Goal: Task Accomplishment & Management: Complete application form

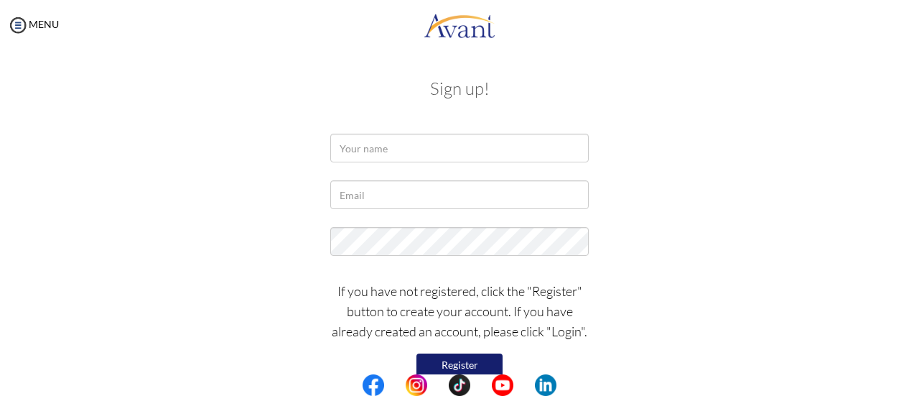
click at [483, 362] on button "Register" at bounding box center [459, 364] width 86 height 23
click at [840, 92] on h3 "Sign up!" at bounding box center [459, 88] width 818 height 19
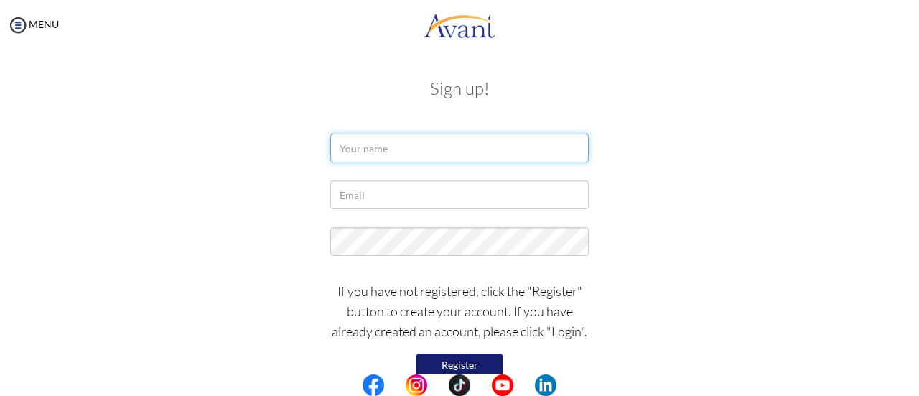
click at [452, 162] on input "text" at bounding box center [459, 148] width 258 height 29
type input "Jini"
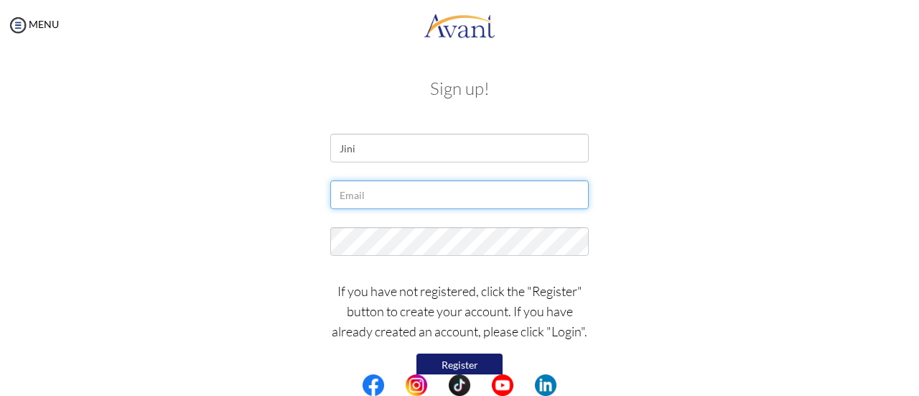
click at [411, 196] on input "text" at bounding box center [459, 194] width 258 height 29
type input "[EMAIL_ADDRESS][DOMAIN_NAME]"
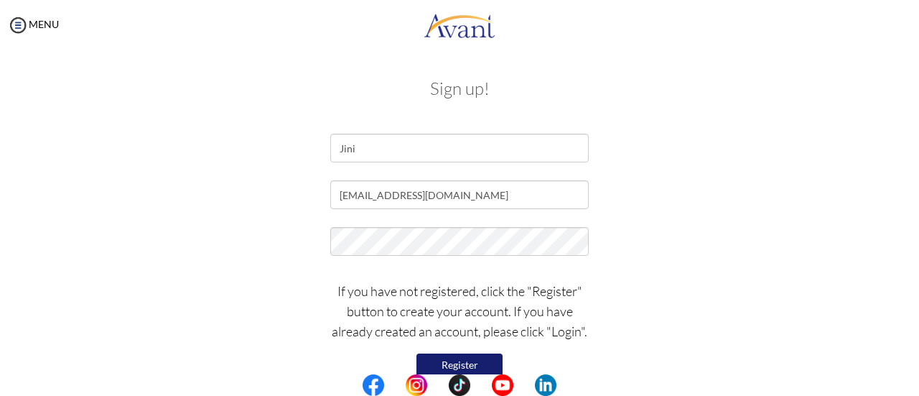
click at [471, 365] on button "Register" at bounding box center [459, 364] width 86 height 23
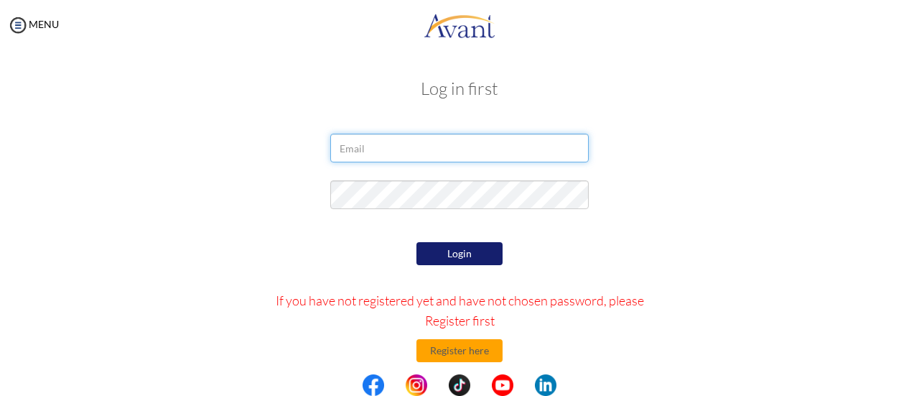
type input "[EMAIL_ADDRESS][DOMAIN_NAME]"
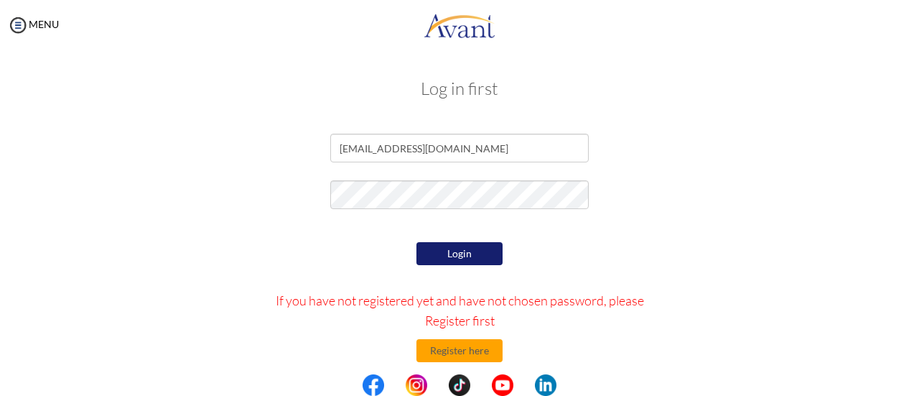
click at [453, 242] on button "Login" at bounding box center [459, 253] width 86 height 23
click at [439, 352] on button "Register here" at bounding box center [459, 350] width 86 height 23
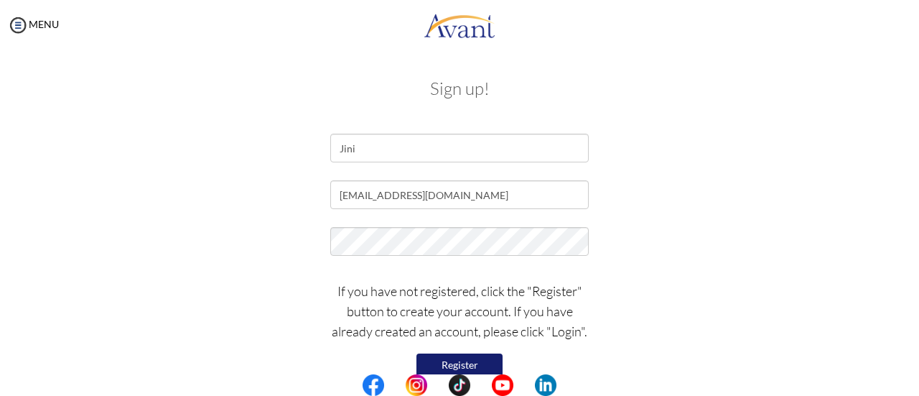
click at [438, 363] on button "Register" at bounding box center [459, 364] width 86 height 23
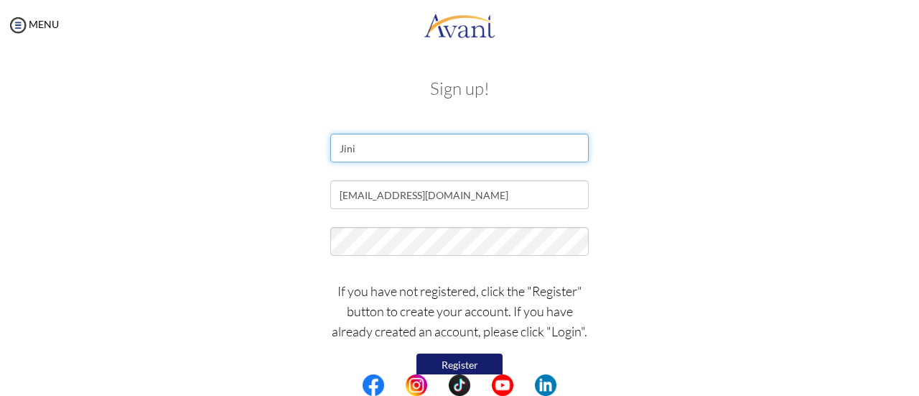
click at [396, 143] on input "Jini" at bounding box center [459, 148] width 258 height 29
type input "[PERSON_NAME] [PERSON_NAME]"
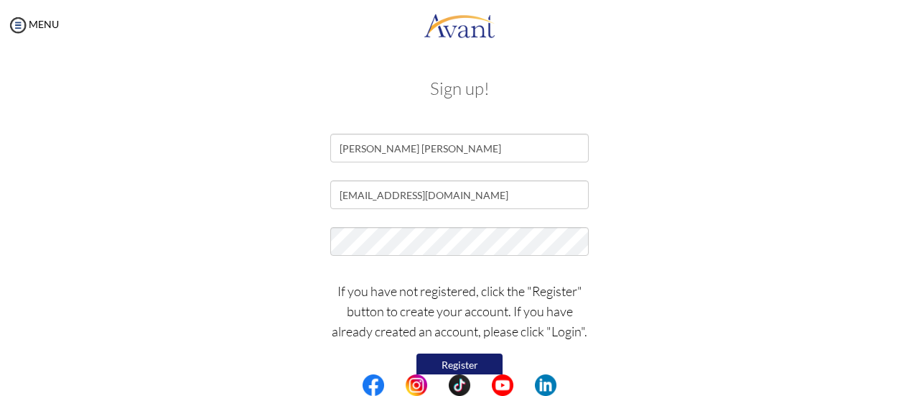
click at [469, 363] on button "Register" at bounding box center [459, 364] width 86 height 23
click at [468, 359] on button "Register" at bounding box center [459, 364] width 86 height 23
click at [566, 324] on p "If you have not registered, click the "Register" button to create your account.…" at bounding box center [459, 311] width 258 height 60
click at [918, 94] on div "My Status What is the next step? We would like you to watch the introductory vi…" at bounding box center [459, 248] width 919 height 396
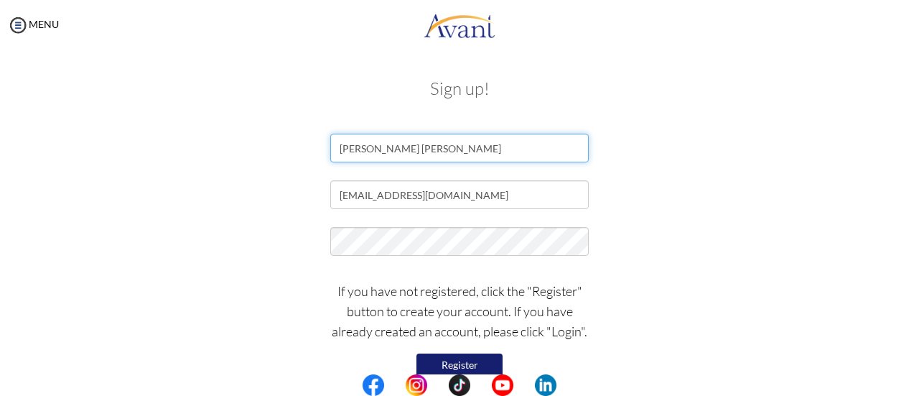
drag, startPoint x: 508, startPoint y: 158, endPoint x: 770, endPoint y: 196, distance: 264.8
click at [770, 196] on form "[PERSON_NAME] [PERSON_NAME] [EMAIL_ADDRESS][DOMAIN_NAME] If you have not regist…" at bounding box center [459, 268] width 818 height 269
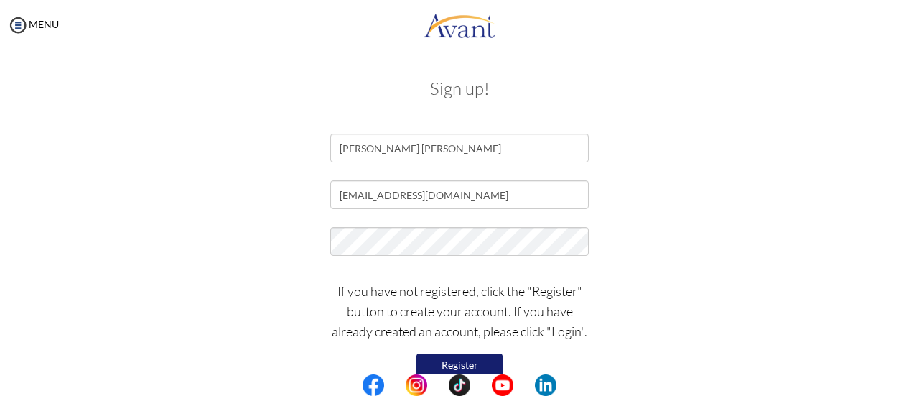
click at [770, 196] on div "[EMAIL_ADDRESS][DOMAIN_NAME]" at bounding box center [459, 198] width 840 height 36
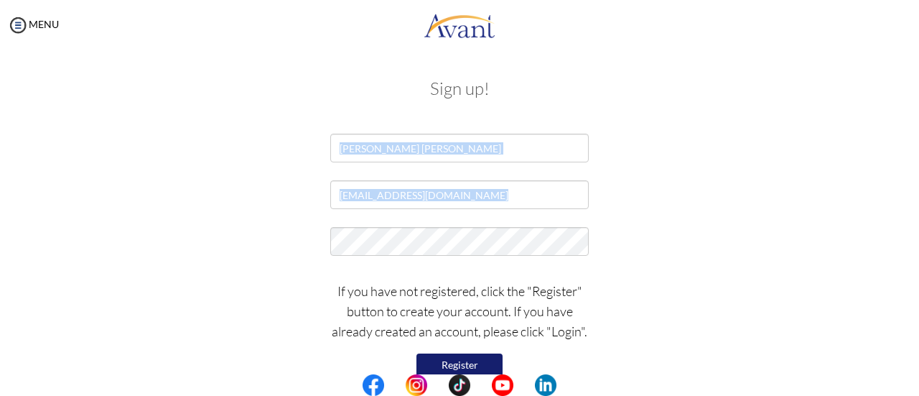
click at [770, 196] on div "[EMAIL_ADDRESS][DOMAIN_NAME]" at bounding box center [459, 198] width 840 height 36
click at [918, 166] on div "My Status What is the next step? We would like you to watch the introductory vi…" at bounding box center [459, 248] width 919 height 396
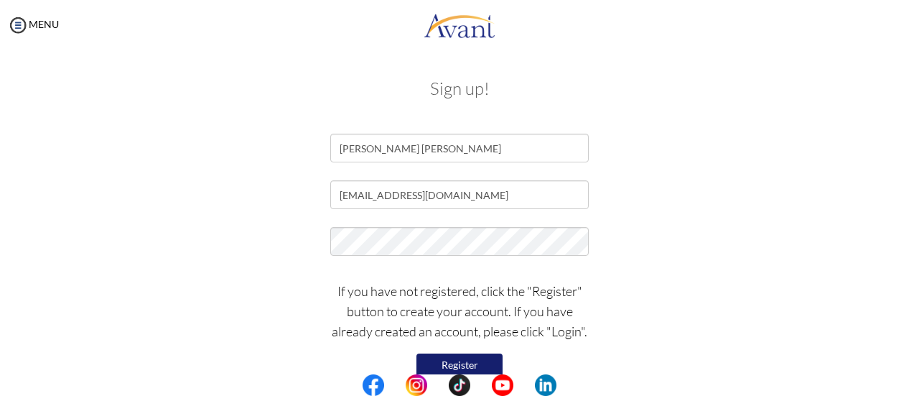
click at [569, 327] on p "If you have not registered, click the "Register" button to create your account.…" at bounding box center [459, 311] width 258 height 60
click at [882, 172] on div "Sign up! [PERSON_NAME] [PERSON_NAME] [EMAIL_ADDRESS][DOMAIN_NAME] If you have n…" at bounding box center [459, 239] width 890 height 349
click at [11, 21] on img at bounding box center [18, 25] width 22 height 22
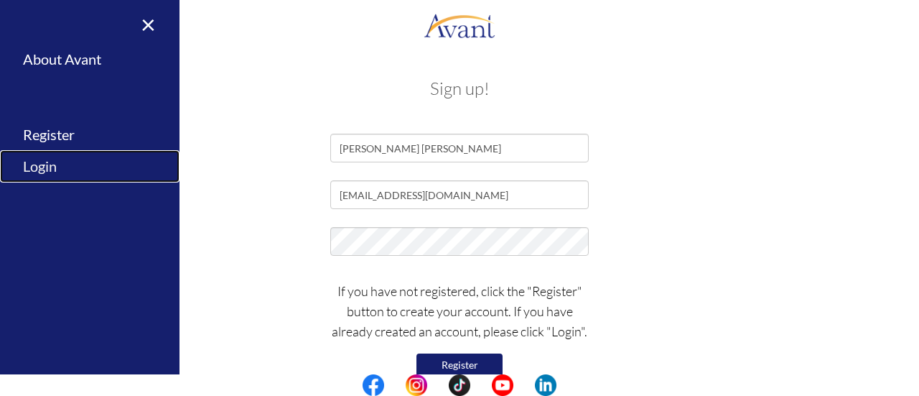
click at [40, 162] on link "Login" at bounding box center [89, 166] width 179 height 32
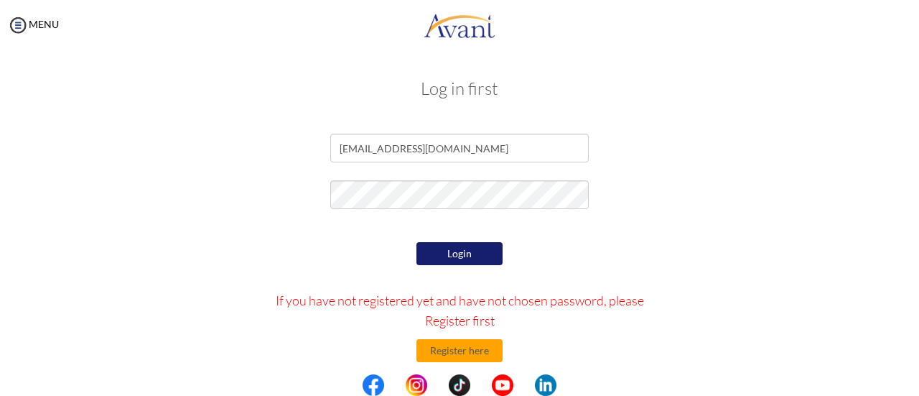
click at [462, 270] on div "Login If you have not registered yet and have not chosen password, please Regis…" at bounding box center [460, 373] width 420 height 270
click at [450, 357] on button "Register here" at bounding box center [459, 350] width 86 height 23
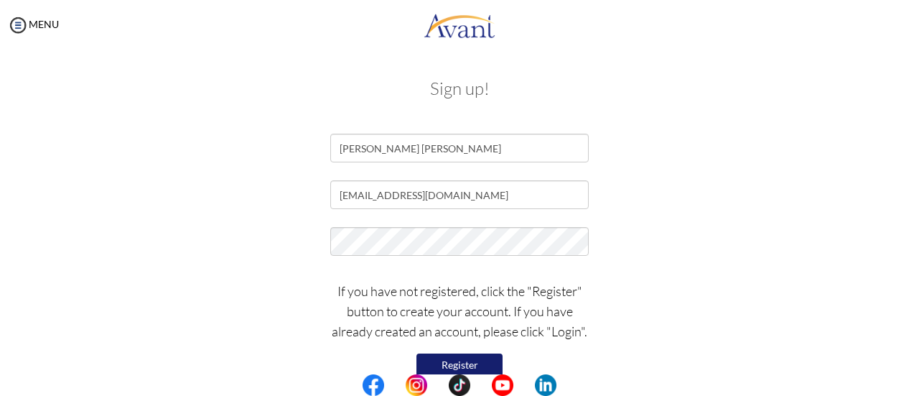
click at [449, 362] on button "Register" at bounding box center [459, 364] width 86 height 23
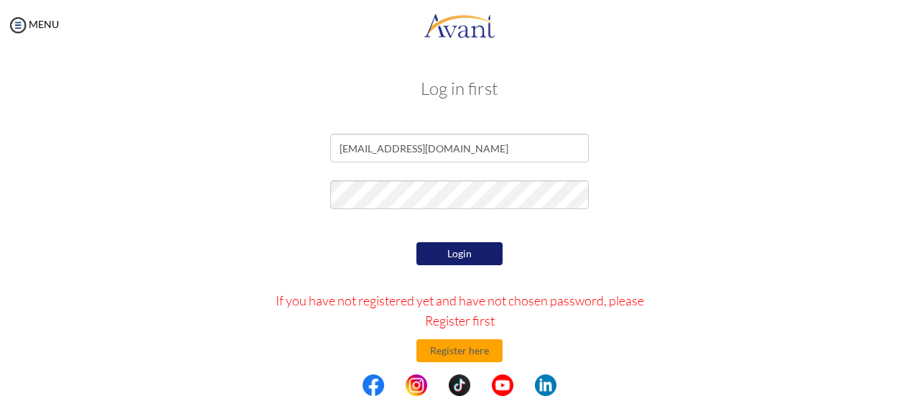
click at [477, 255] on button "Login" at bounding box center [459, 253] width 86 height 23
click at [450, 352] on button "Register here" at bounding box center [459, 350] width 86 height 23
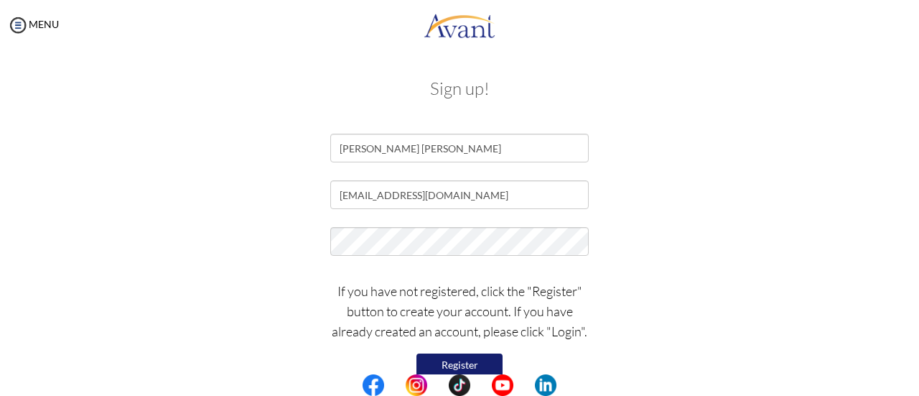
click at [450, 352] on div "If you have not registered, click the "Register" button to create your account.…" at bounding box center [459, 338] width 280 height 129
click at [445, 371] on button "Register" at bounding box center [459, 364] width 86 height 23
